Goal: Task Accomplishment & Management: Complete application form

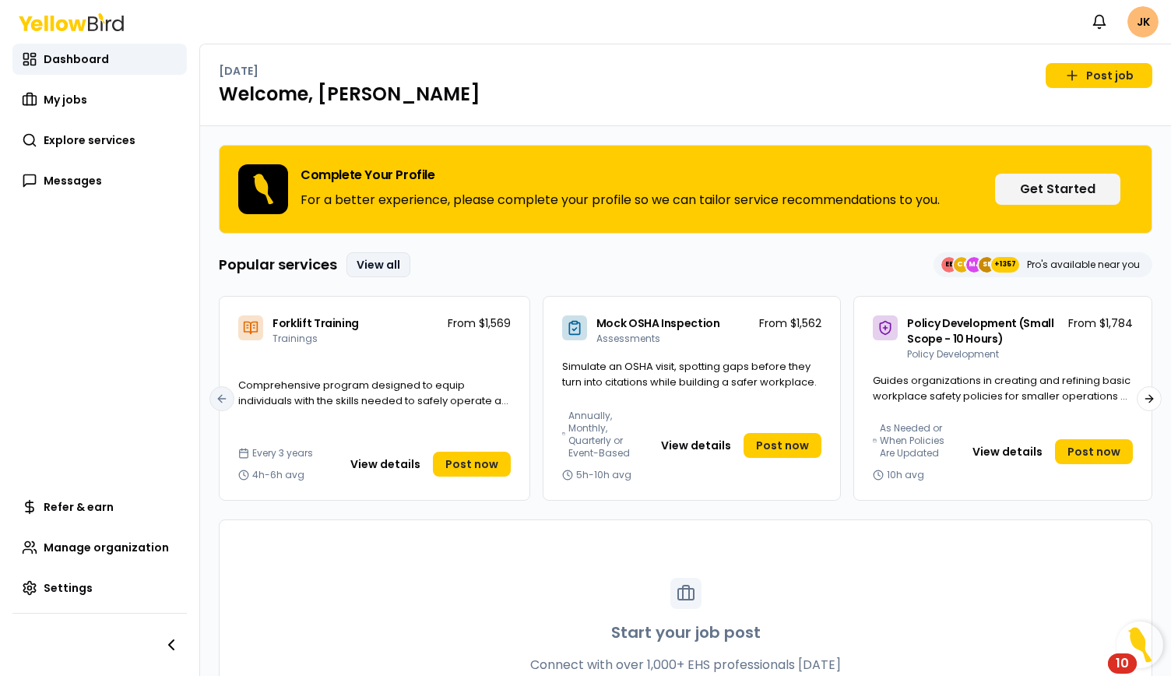
click at [383, 262] on link "View all" at bounding box center [378, 264] width 64 height 25
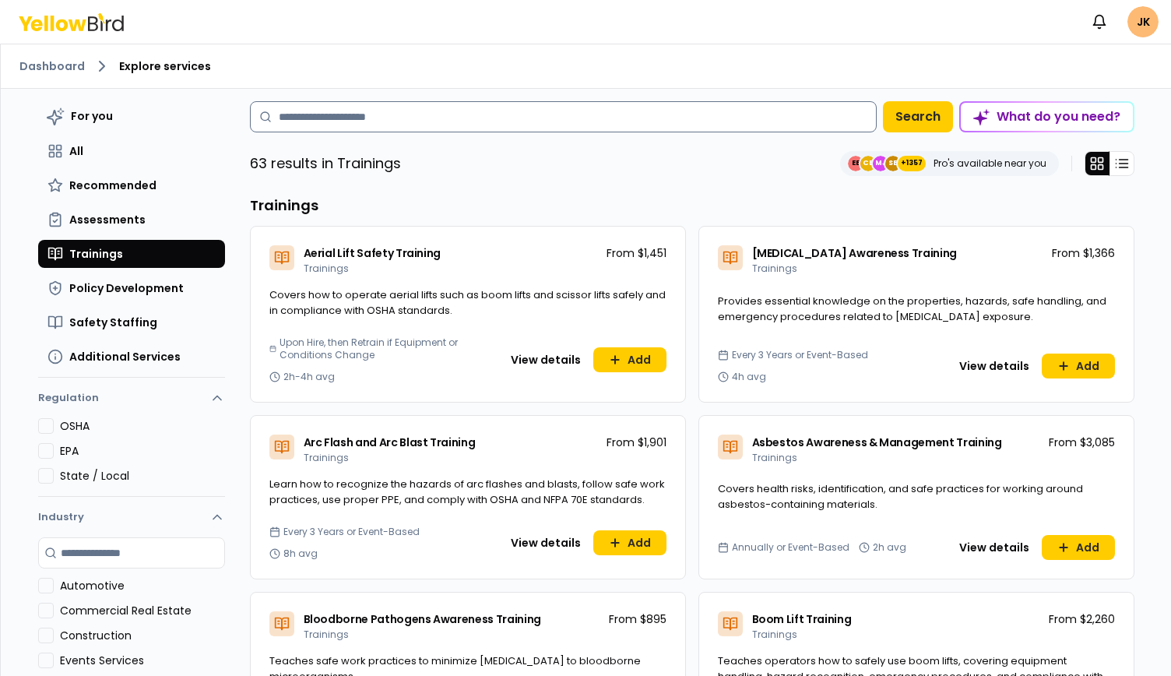
click at [367, 119] on input at bounding box center [563, 116] width 627 height 31
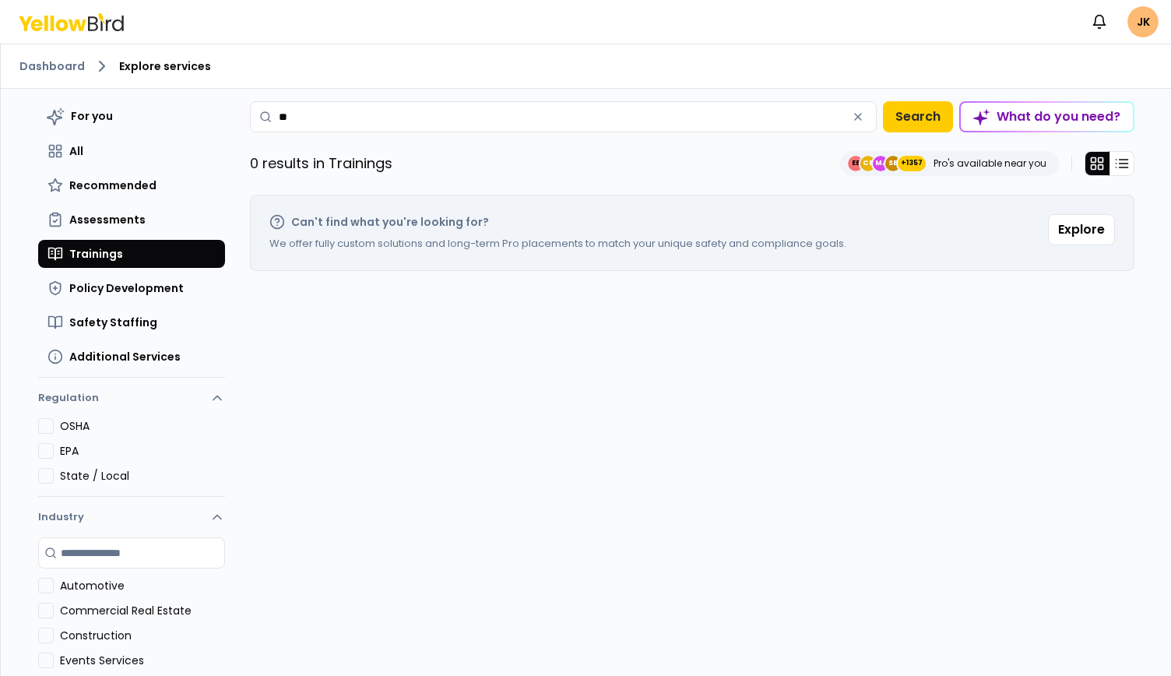
type input "*"
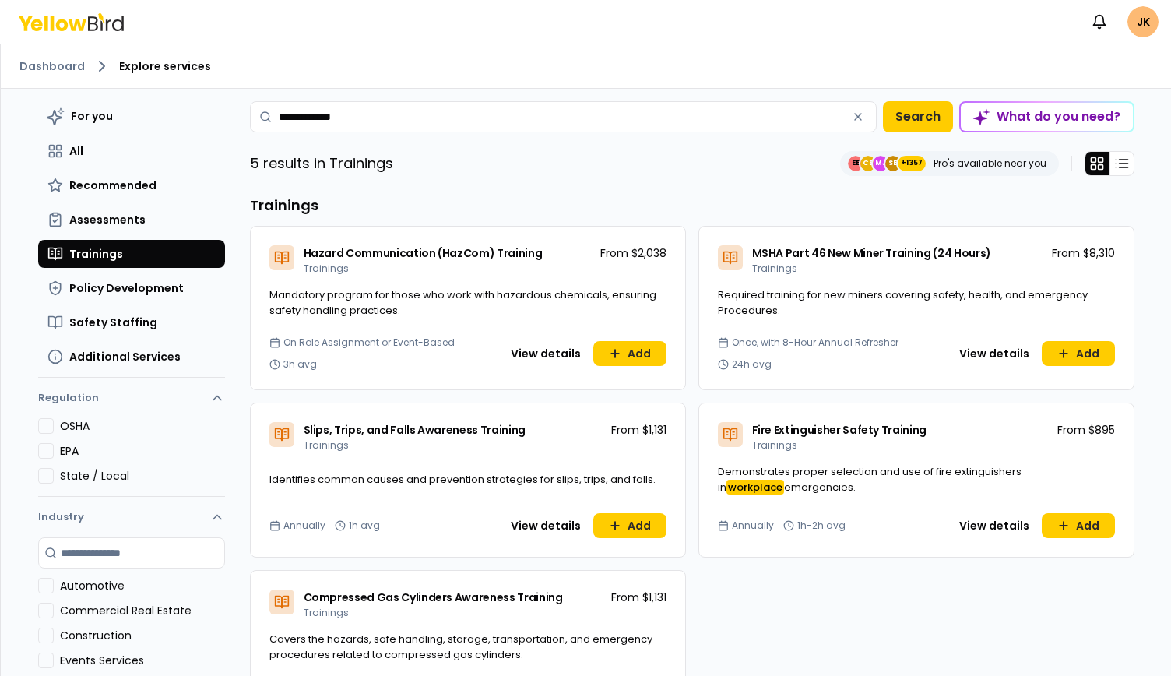
scroll to position [54, 0]
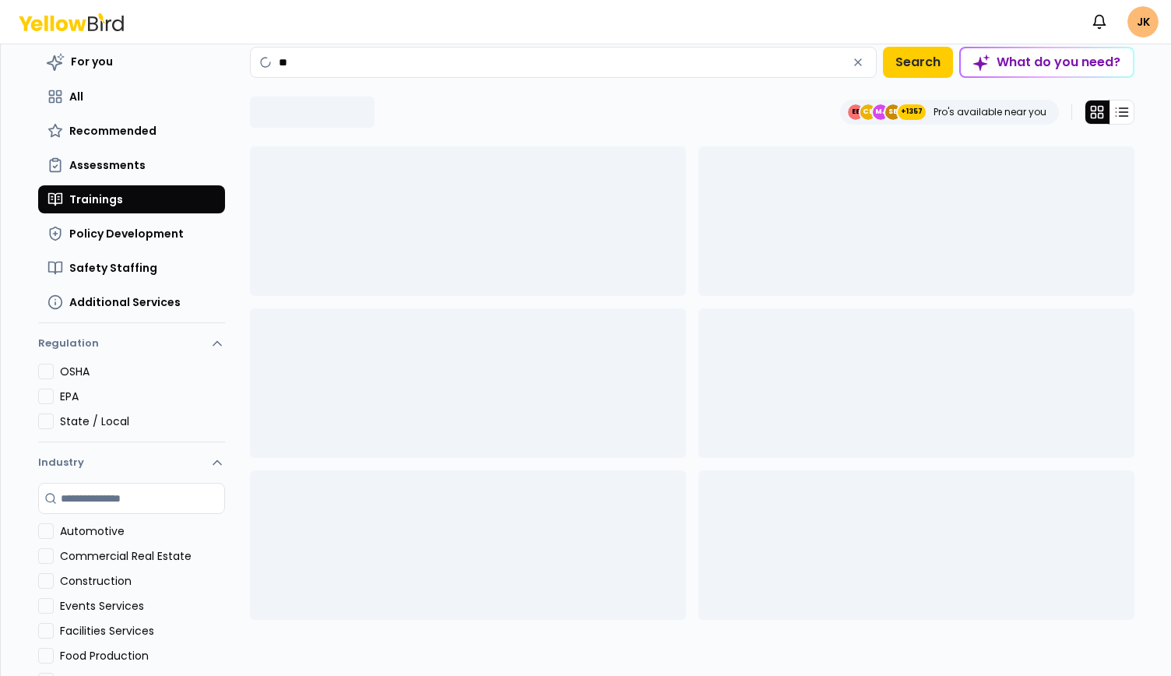
type input "*"
